Goal: Complete application form: Complete application form

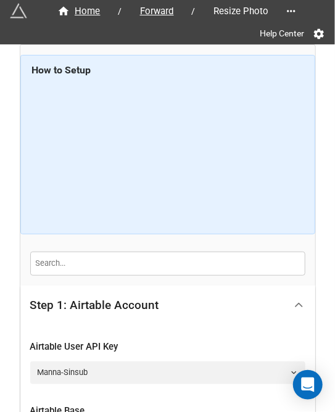
click at [296, 304] on polyline at bounding box center [299, 305] width 7 height 3
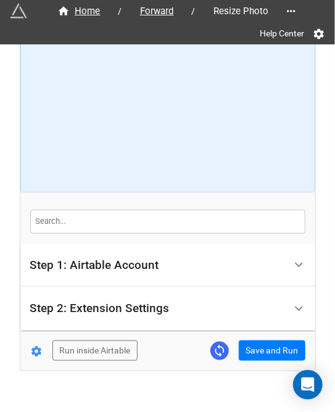
scroll to position [59, 0]
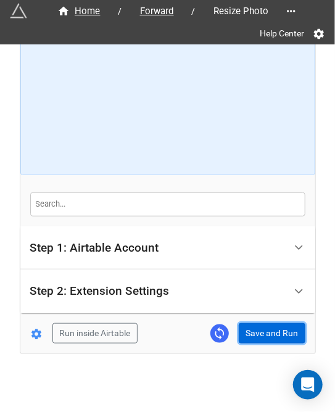
click at [269, 335] on button "Save and Run" at bounding box center [272, 333] width 67 height 21
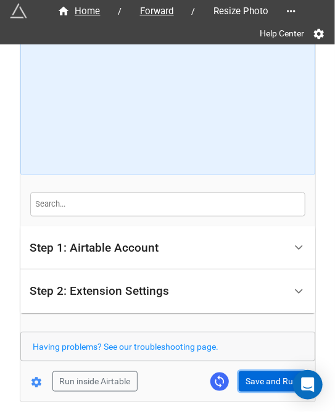
click at [248, 377] on button "Save and Run" at bounding box center [272, 382] width 67 height 21
click at [258, 368] on form "How to Setup Step 1: Airtable Account Airtable User API Key Manna-Sinsub Airtab…" at bounding box center [167, 194] width 295 height 396
click at [262, 373] on button "Save and Run" at bounding box center [272, 382] width 67 height 21
click at [269, 376] on button "Save and Run" at bounding box center [272, 382] width 67 height 21
click at [268, 373] on button "Save and Run" at bounding box center [272, 382] width 67 height 21
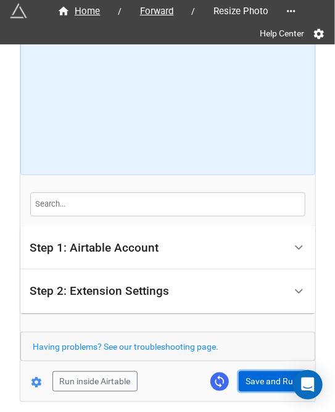
click at [260, 381] on button "Save and Run" at bounding box center [272, 382] width 67 height 21
click at [254, 383] on button "Save and Run" at bounding box center [272, 382] width 67 height 21
click at [262, 393] on div "Home / Forward / Resize Photo Help Center How to Setup Step 1: Airtable Account…" at bounding box center [167, 194] width 295 height 416
click at [266, 385] on button "Save and Run" at bounding box center [272, 382] width 67 height 21
click at [263, 375] on button "Save and Run" at bounding box center [272, 382] width 67 height 21
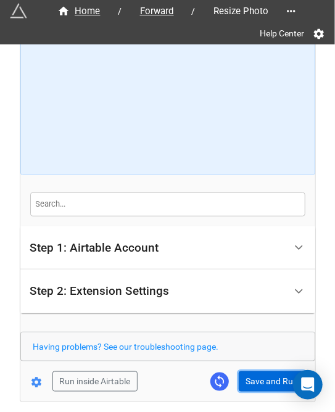
drag, startPoint x: 265, startPoint y: 380, endPoint x: 327, endPoint y: 381, distance: 61.8
click at [265, 380] on button "Save and Run" at bounding box center [272, 382] width 67 height 21
drag, startPoint x: 246, startPoint y: 386, endPoint x: 268, endPoint y: 380, distance: 22.3
click at [246, 386] on button "Save and Run" at bounding box center [272, 382] width 67 height 21
click at [269, 380] on button "Save and Run" at bounding box center [272, 382] width 67 height 21
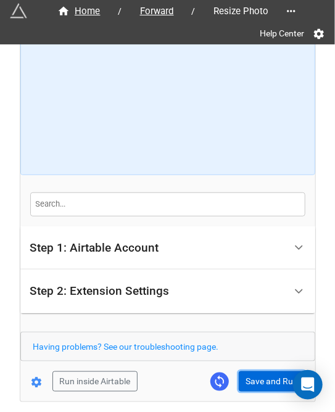
click at [259, 375] on button "Save and Run" at bounding box center [272, 382] width 67 height 21
click at [268, 376] on button "Save and Run" at bounding box center [272, 382] width 67 height 21
click at [251, 378] on button "Save and Run" at bounding box center [272, 382] width 67 height 21
click at [270, 378] on button "Save and Run" at bounding box center [272, 382] width 67 height 21
click at [273, 373] on button "Save and Run" at bounding box center [272, 382] width 67 height 21
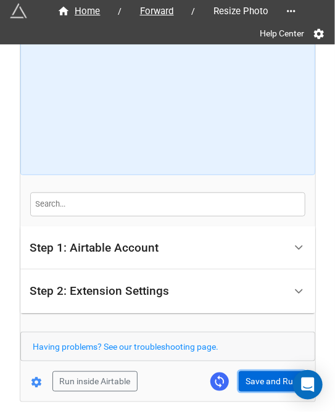
click at [251, 380] on button "Save and Run" at bounding box center [272, 382] width 67 height 21
click at [258, 378] on button "Save and Run" at bounding box center [272, 382] width 67 height 21
click at [267, 376] on button "Save and Run" at bounding box center [272, 382] width 67 height 21
click at [265, 393] on div "Home / Forward / Resize Photo Help Center How to Setup Step 1: Airtable Account…" at bounding box center [167, 194] width 295 height 416
click at [269, 385] on button "Save and Run" at bounding box center [272, 382] width 67 height 21
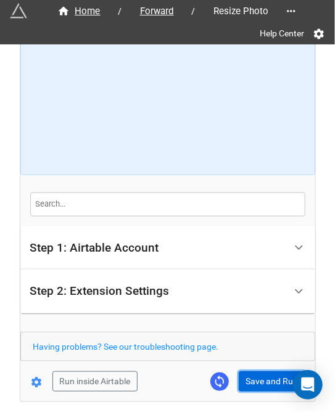
click at [260, 380] on button "Save and Run" at bounding box center [272, 382] width 67 height 21
click at [257, 383] on button "Save and Run" at bounding box center [272, 382] width 67 height 21
click at [267, 380] on button "Save and Run" at bounding box center [272, 382] width 67 height 21
click at [259, 382] on button "Save and Run" at bounding box center [272, 382] width 67 height 21
drag, startPoint x: 254, startPoint y: 380, endPoint x: 294, endPoint y: 350, distance: 49.8
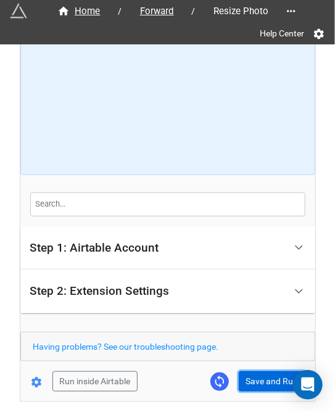
click at [254, 380] on button "Save and Run" at bounding box center [272, 382] width 67 height 21
click at [265, 381] on button "Save and Run" at bounding box center [272, 382] width 67 height 21
click at [269, 391] on div "Home / Forward / Resize Photo Help Center How to Setup Step 1: Airtable Account…" at bounding box center [167, 194] width 295 height 416
click at [277, 378] on button "Save and Run" at bounding box center [272, 382] width 67 height 21
click at [243, 377] on button "Save and Run" at bounding box center [272, 382] width 67 height 21
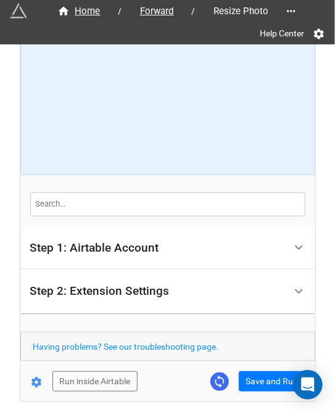
click at [274, 367] on form "How to Setup Step 1: Airtable Account Airtable User API Key Manna-Sinsub Airtab…" at bounding box center [167, 194] width 295 height 396
click at [274, 380] on button "Save and Run" at bounding box center [272, 382] width 67 height 21
click at [278, 385] on button "Save and Run" at bounding box center [272, 382] width 67 height 21
drag, startPoint x: 252, startPoint y: 376, endPoint x: 298, endPoint y: 365, distance: 47.6
click at [252, 376] on button "Save and Run" at bounding box center [272, 382] width 67 height 21
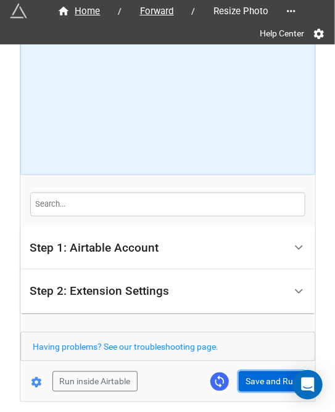
click at [259, 373] on button "Save and Run" at bounding box center [272, 382] width 67 height 21
click at [259, 388] on button "Save and Run" at bounding box center [272, 382] width 67 height 21
click at [262, 383] on button "Save and Run" at bounding box center [272, 382] width 67 height 21
click at [271, 378] on button "Save and Run" at bounding box center [272, 382] width 67 height 21
click at [244, 381] on button "Save and Run" at bounding box center [272, 382] width 67 height 21
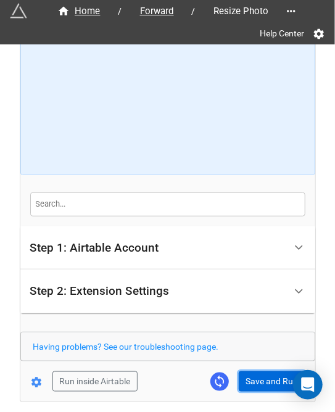
drag, startPoint x: 264, startPoint y: 381, endPoint x: 322, endPoint y: 359, distance: 62.5
click at [264, 381] on button "Save and Run" at bounding box center [272, 382] width 67 height 21
drag, startPoint x: 252, startPoint y: 373, endPoint x: 248, endPoint y: 406, distance: 32.4
click at [252, 373] on button "Save and Run" at bounding box center [272, 382] width 67 height 21
drag, startPoint x: 272, startPoint y: 386, endPoint x: 268, endPoint y: 409, distance: 23.2
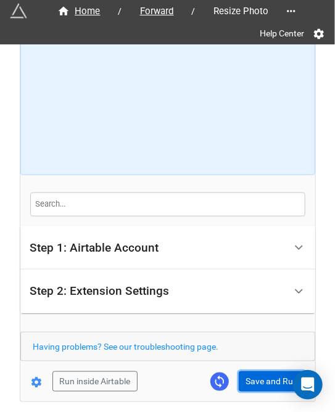
click at [272, 386] on button "Save and Run" at bounding box center [272, 382] width 67 height 21
click at [258, 386] on button "Save and Run" at bounding box center [272, 382] width 67 height 21
click at [258, 379] on button "Save and Run" at bounding box center [272, 382] width 67 height 21
click at [256, 373] on button "Save and Run" at bounding box center [272, 382] width 67 height 21
click at [259, 378] on button "Save and Run" at bounding box center [272, 382] width 67 height 21
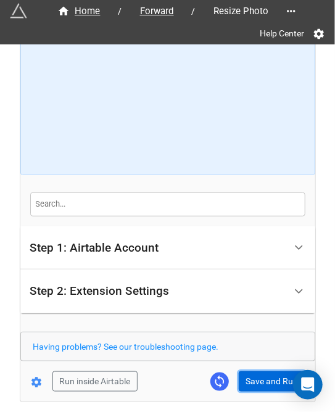
drag, startPoint x: 266, startPoint y: 375, endPoint x: 291, endPoint y: 376, distance: 24.7
click at [266, 375] on button "Save and Run" at bounding box center [272, 382] width 67 height 21
click at [259, 381] on button "Save and Run" at bounding box center [272, 382] width 67 height 21
click at [258, 378] on button "Save and Run" at bounding box center [272, 382] width 67 height 21
click at [271, 384] on button "Save and Run" at bounding box center [272, 382] width 67 height 21
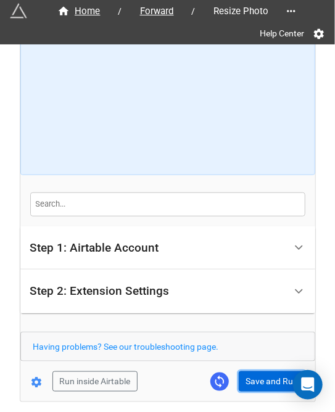
click at [253, 373] on button "Save and Run" at bounding box center [272, 382] width 67 height 21
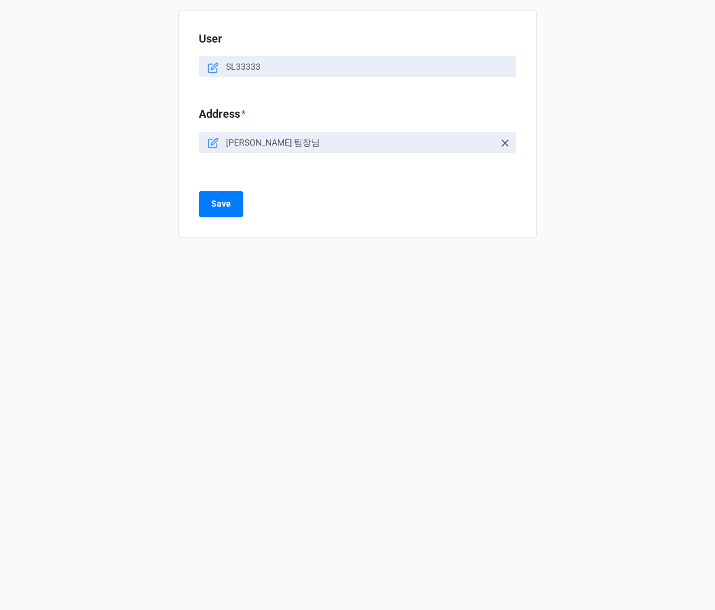
click at [335, 145] on icon at bounding box center [505, 143] width 12 height 12
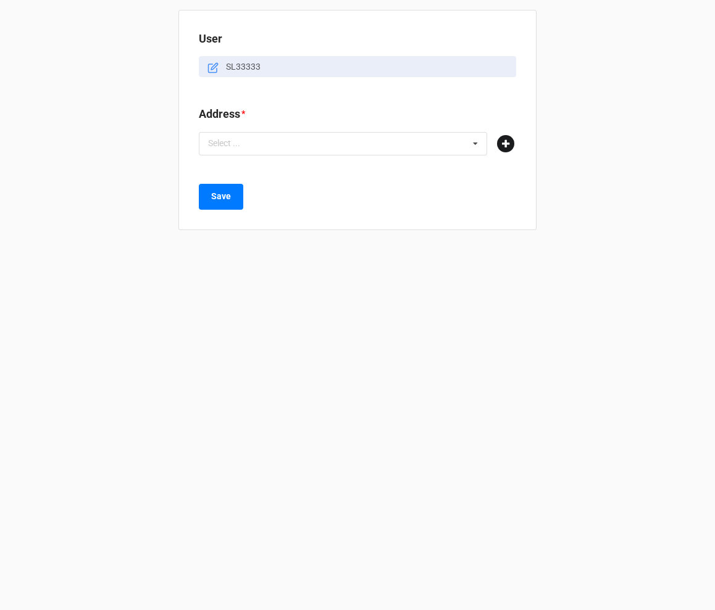
click at [335, 146] on icon at bounding box center [505, 143] width 17 height 17
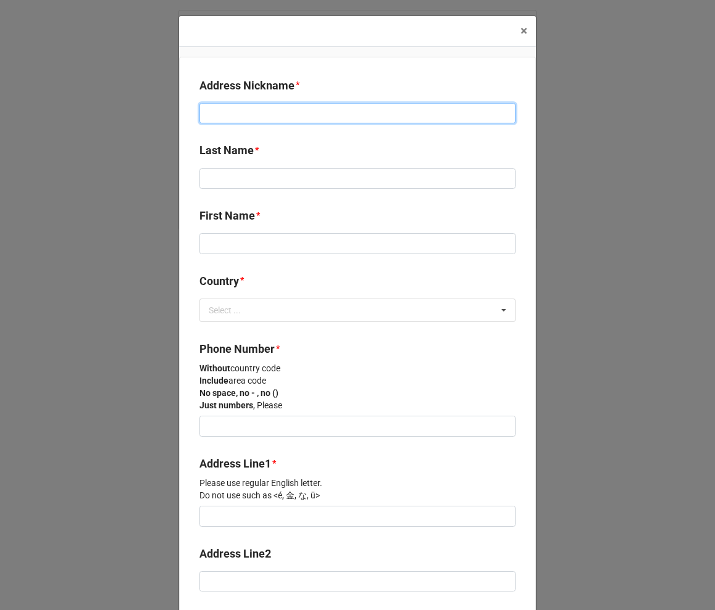
click at [335, 111] on input at bounding box center [357, 113] width 316 height 21
type input "r"
type input "구민수님"
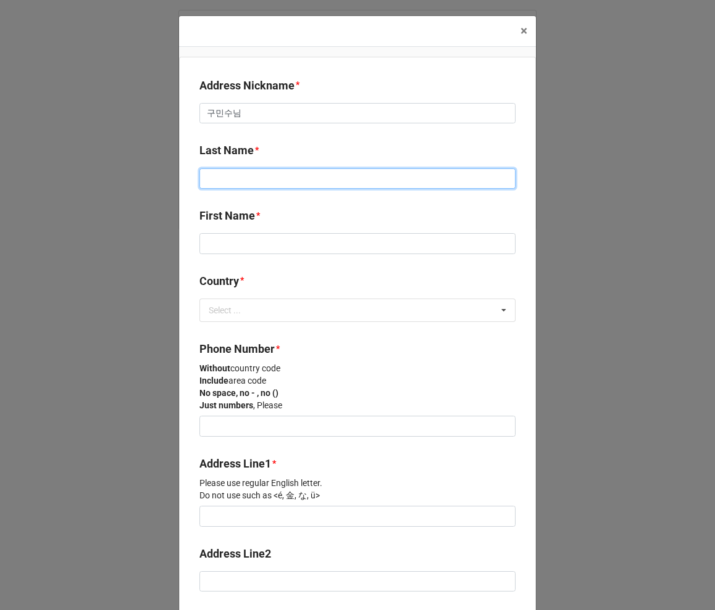
drag, startPoint x: 284, startPoint y: 177, endPoint x: 413, endPoint y: 182, distance: 129.1
click at [284, 177] on input at bounding box center [357, 179] width 316 height 21
paste input "Yamaji"
type input "Yamaji"
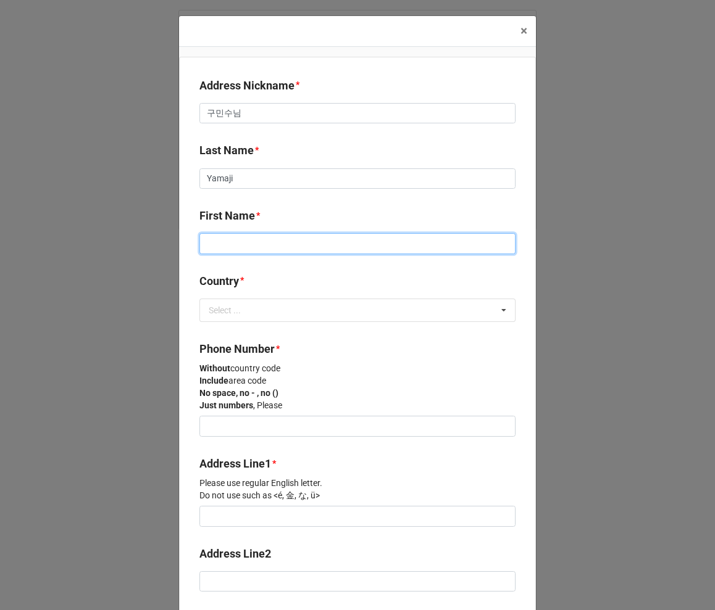
drag, startPoint x: 257, startPoint y: 239, endPoint x: 264, endPoint y: 239, distance: 7.4
click at [260, 239] on input at bounding box center [357, 243] width 316 height 21
paste input "Yukinobu"
type input "Yukinobu"
click at [274, 310] on div "Select ... No results found." at bounding box center [357, 310] width 316 height 23
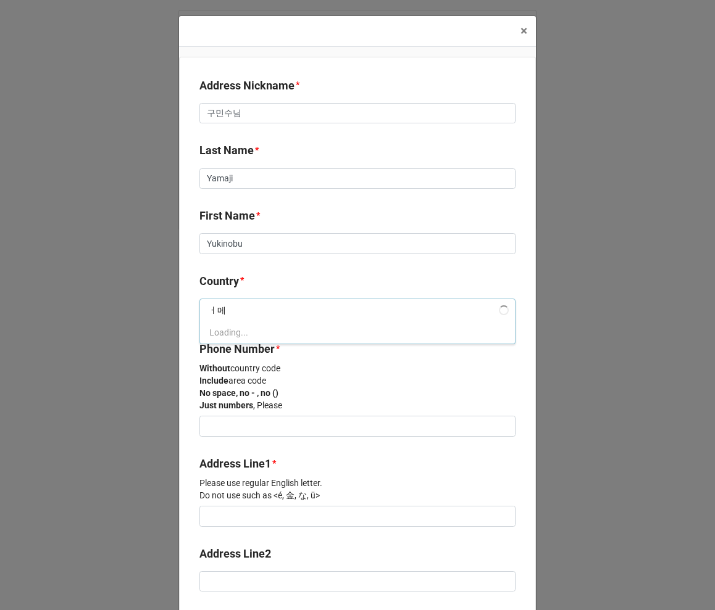
type input "ㅓ"
type input "[GEOGRAPHIC_DATA]"
click at [307, 331] on div "[GEOGRAPHIC_DATA]" at bounding box center [357, 333] width 315 height 23
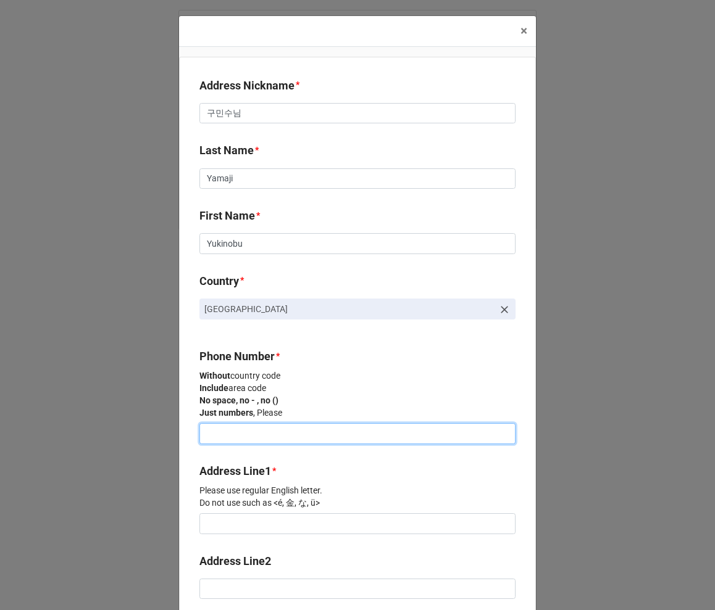
click at [265, 412] on input at bounding box center [357, 433] width 316 height 21
paste input "[PHONE_NUMBER]"
type input "08053027821"
click at [335, 412] on b "Address Line1 *" at bounding box center [357, 474] width 316 height 22
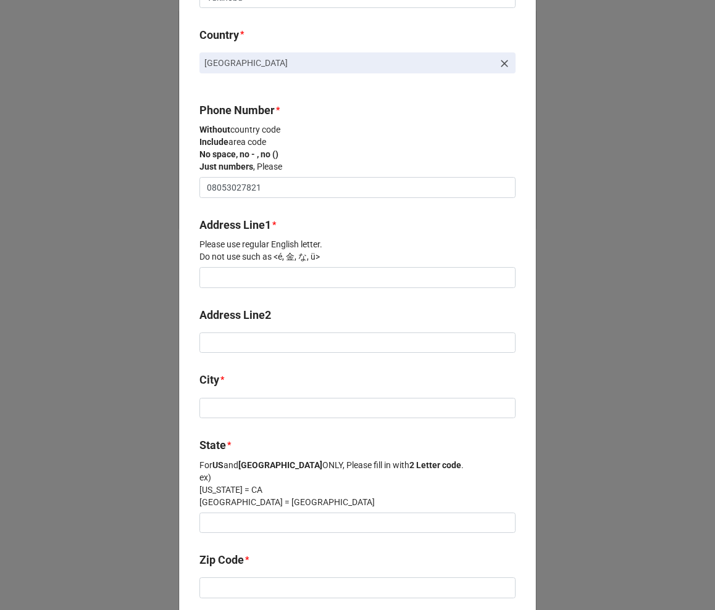
scroll to position [247, 0]
click at [308, 279] on input at bounding box center [357, 277] width 316 height 21
paste input "Sol Revente K21, Room 202"
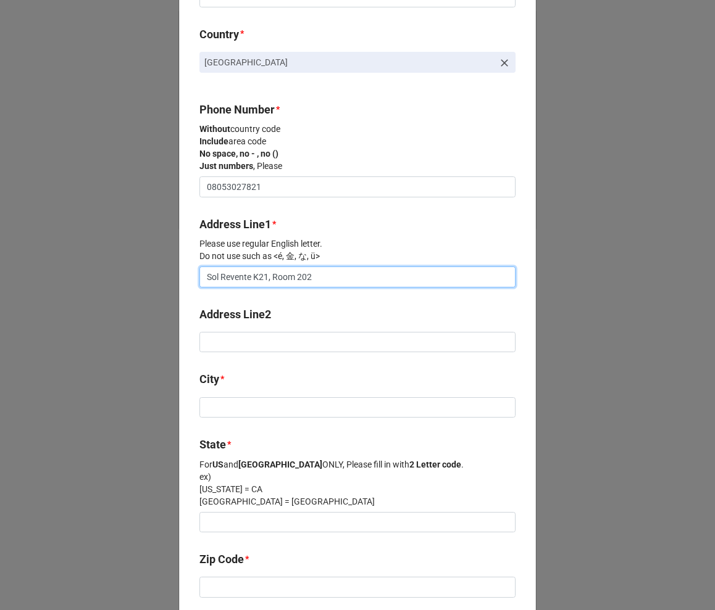
type input "Sol Revente K21, Room 202"
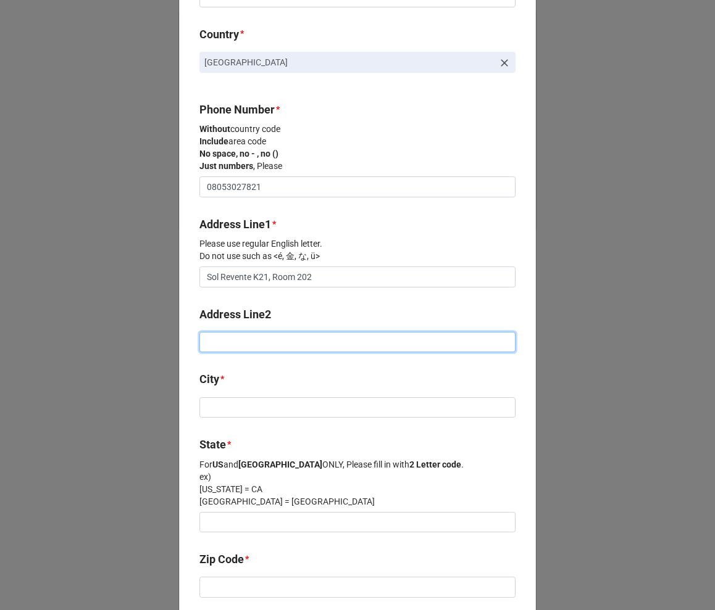
drag, startPoint x: 291, startPoint y: 339, endPoint x: 306, endPoint y: 334, distance: 16.2
click at [289, 338] on input at bounding box center [357, 342] width 316 height 21
paste input "370 Teramoto 5-chome"
type input "370 Teramoto 5-chome"
click at [276, 391] on b "City *" at bounding box center [357, 382] width 316 height 22
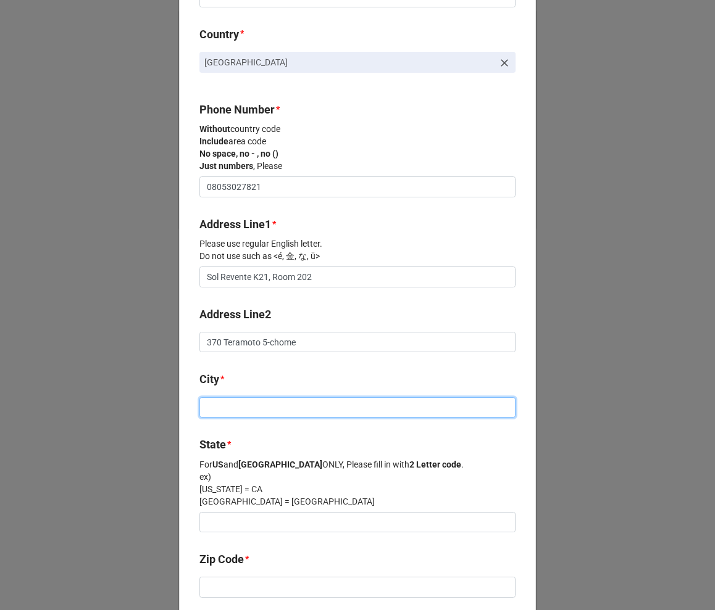
click at [281, 399] on input at bounding box center [357, 408] width 316 height 21
paste input "Itami City"
type input "Itami City"
click at [335, 360] on div "Address Line2 [GEOGRAPHIC_DATA]-chome" at bounding box center [357, 334] width 316 height 56
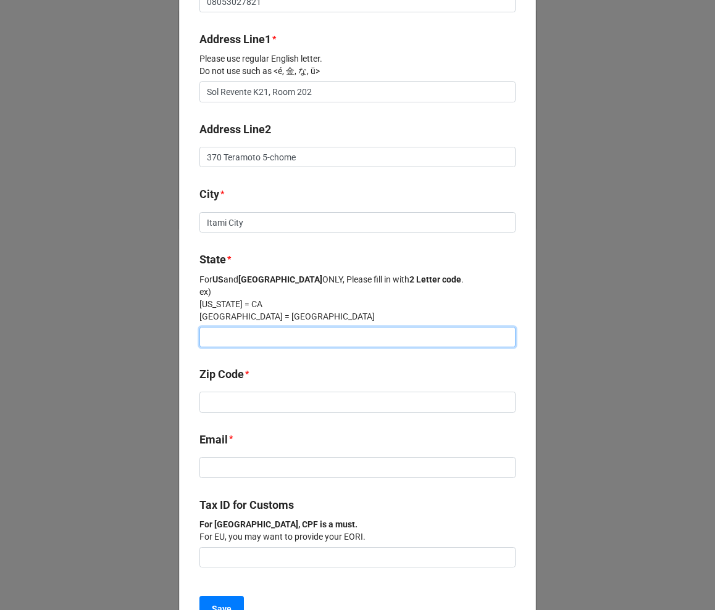
click at [246, 343] on input at bounding box center [357, 337] width 316 height 21
paste input "[GEOGRAPHIC_DATA]"
type input "[GEOGRAPHIC_DATA]"
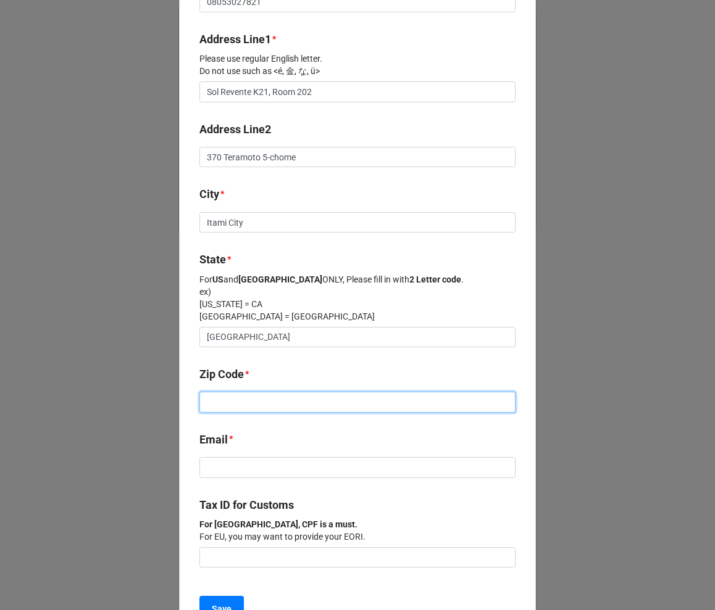
click at [309, 392] on input at bounding box center [357, 402] width 316 height 21
paste input "664-0026"
type input "664-0026"
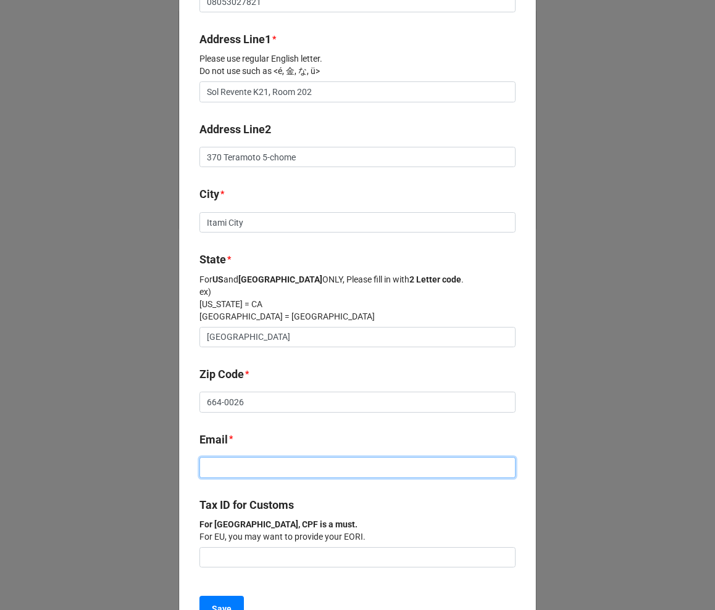
click at [242, 412] on input at bounding box center [357, 467] width 316 height 21
paste input "[EMAIL_ADDRESS][DOMAIN_NAME]"
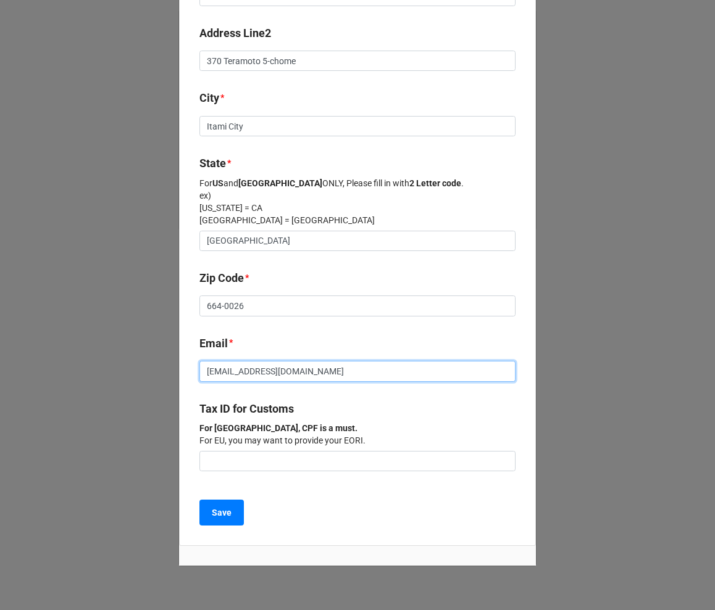
scroll to position [560, 0]
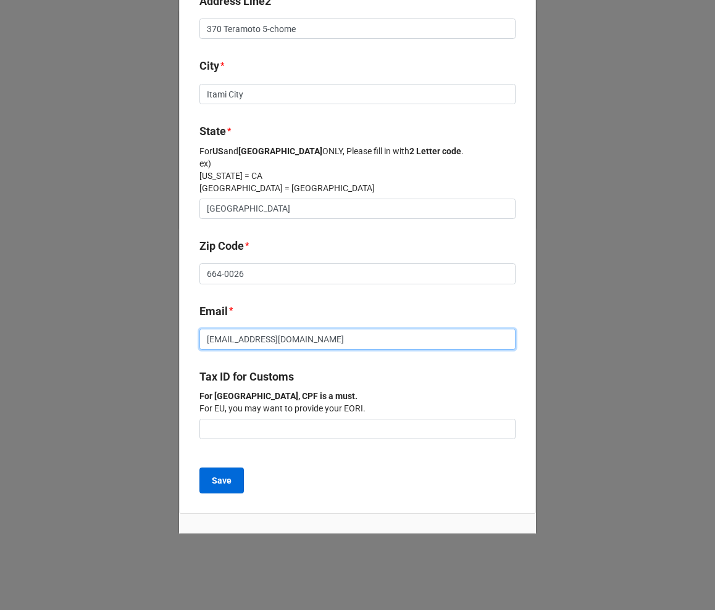
type input "[EMAIL_ADDRESS][DOMAIN_NAME]"
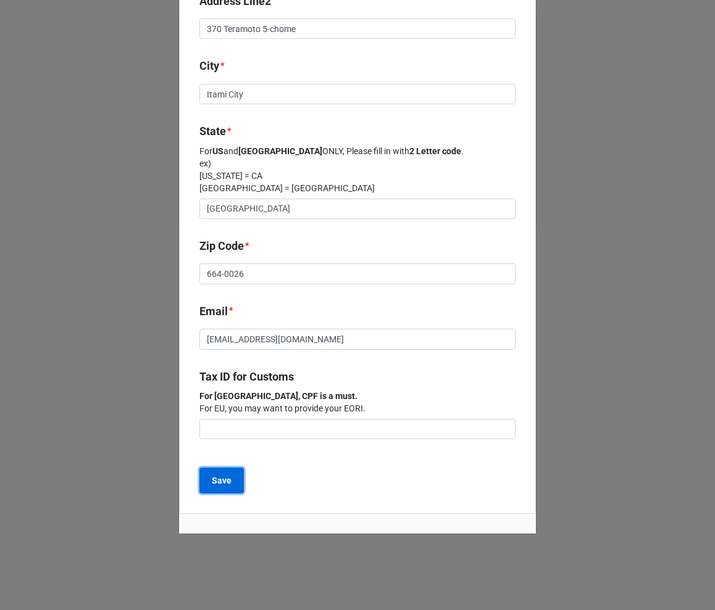
click at [214, 412] on button "Save" at bounding box center [221, 481] width 44 height 26
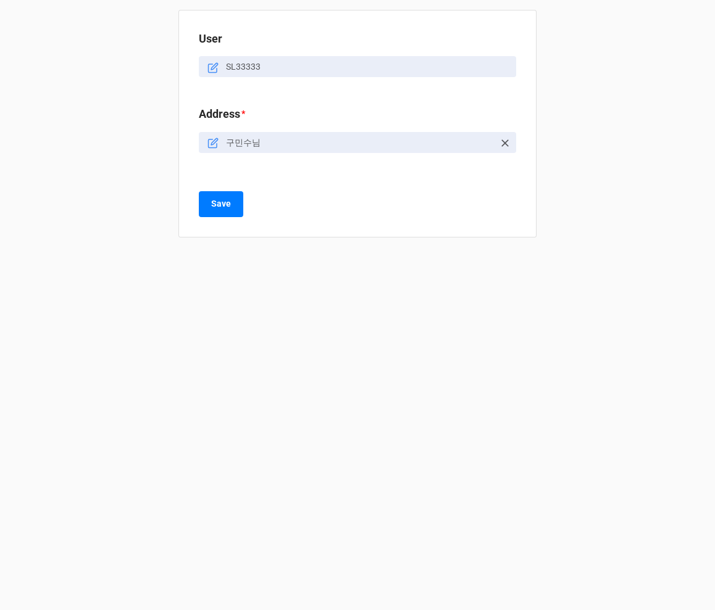
drag, startPoint x: 233, startPoint y: 317, endPoint x: 238, endPoint y: 304, distance: 13.3
click at [235, 317] on div "User SL33333 Address * 구민수님 Save" at bounding box center [357, 305] width 715 height 610
click at [223, 209] on b "Save" at bounding box center [221, 204] width 20 height 13
